Goal: Navigation & Orientation: Go to known website

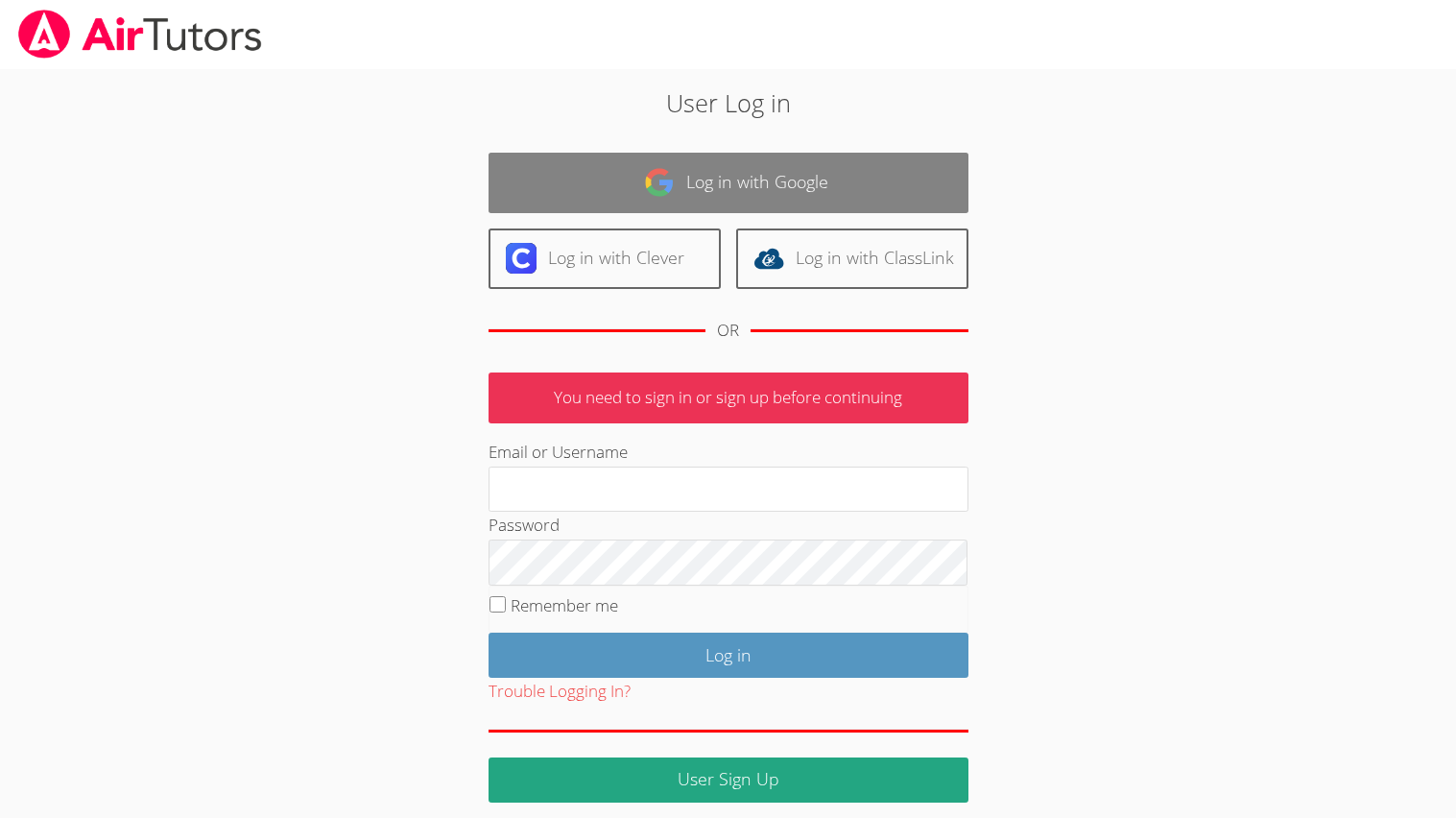
click at [692, 204] on link "Log in with Google" at bounding box center [728, 182] width 480 height 60
